Goal: Transaction & Acquisition: Purchase product/service

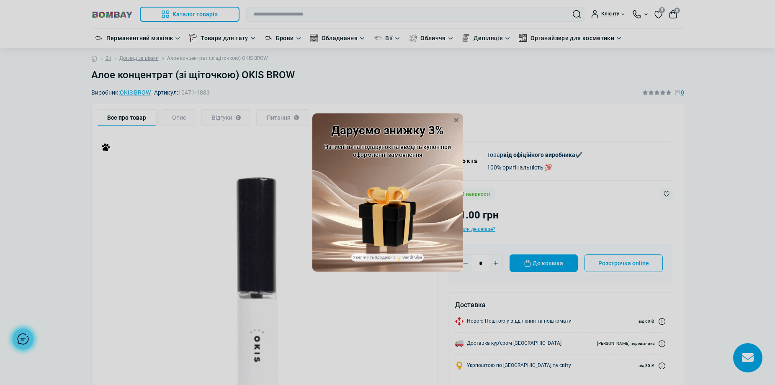
click at [414, 242] on div "Купон: HELLO" at bounding box center [387, 207] width 57 height 80
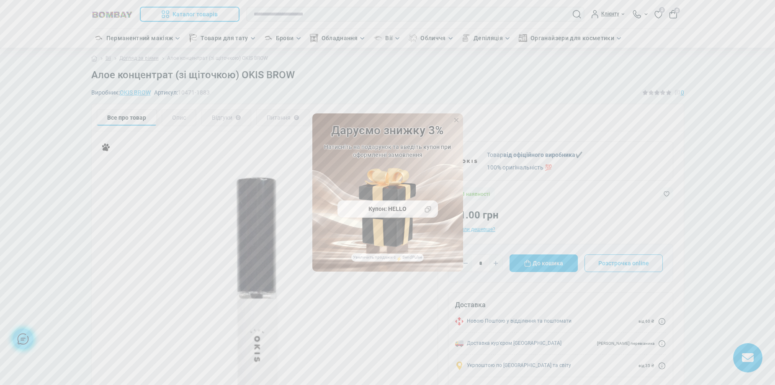
click at [406, 210] on div "Купон: HELLO" at bounding box center [387, 210] width 100 height 18
click at [428, 208] on icon at bounding box center [427, 209] width 7 height 7
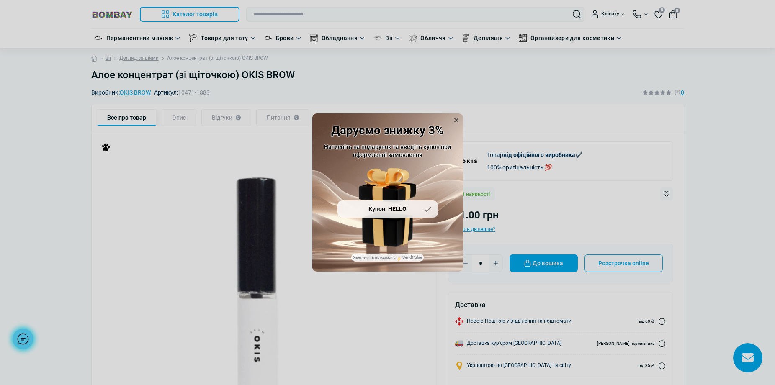
click at [458, 119] on icon at bounding box center [456, 120] width 4 height 4
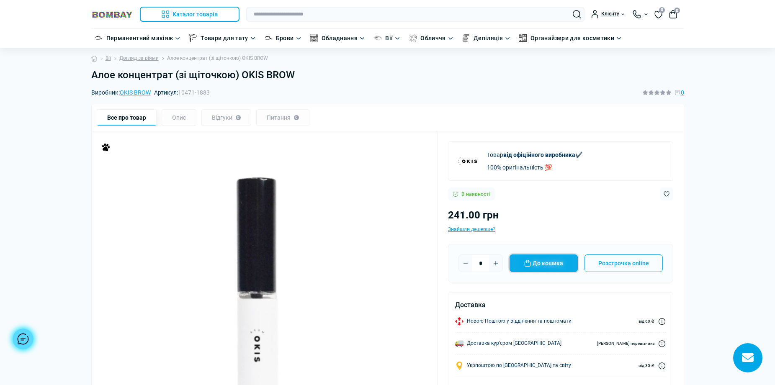
click at [558, 260] on button "До кошика" at bounding box center [543, 264] width 68 height 18
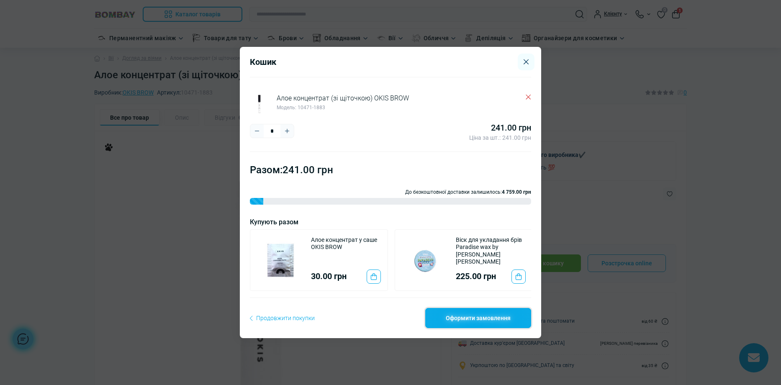
click at [491, 324] on link "Оформити замовлення" at bounding box center [478, 318] width 106 height 20
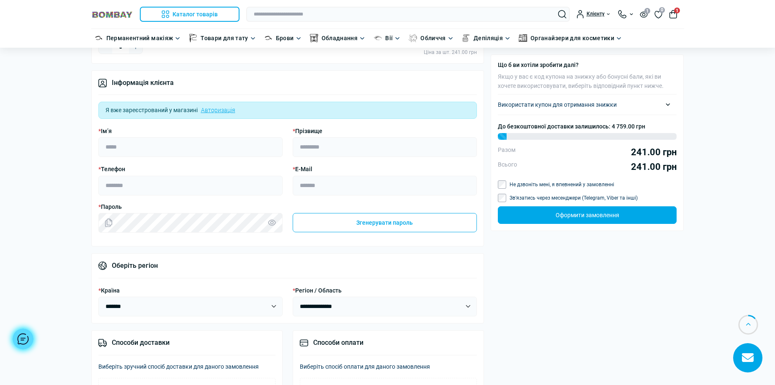
scroll to position [84, 0]
